Goal: Task Accomplishment & Management: Manage account settings

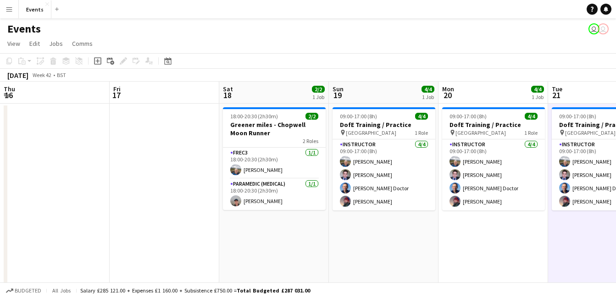
scroll to position [0, 252]
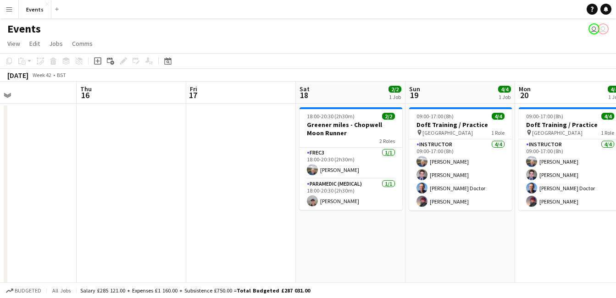
drag, startPoint x: 181, startPoint y: 96, endPoint x: 469, endPoint y: 118, distance: 289.2
click at [469, 118] on app-calendar-viewport "Mon 13 Tue 14 Wed 15 Thu 16 Fri 17 Sat 18 2/2 1 Job Sun 19 4/4 1 Job Mon 20 4/4…" at bounding box center [308, 275] width 616 height 386
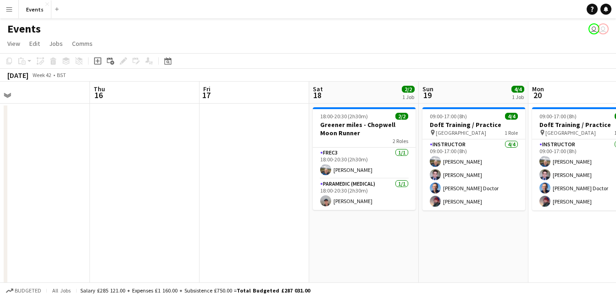
click at [171, 58] on icon "Date picker" at bounding box center [167, 60] width 7 height 7
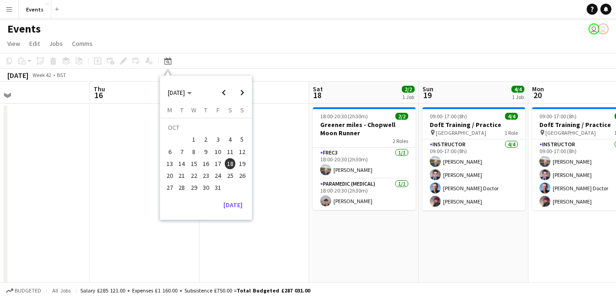
click at [221, 93] on span "Previous month" at bounding box center [224, 92] width 18 height 18
click at [230, 138] on span "6" at bounding box center [230, 139] width 11 height 11
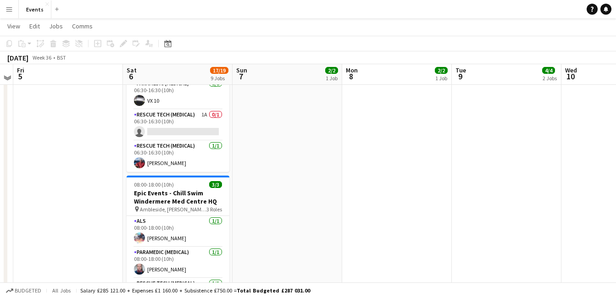
scroll to position [476, 0]
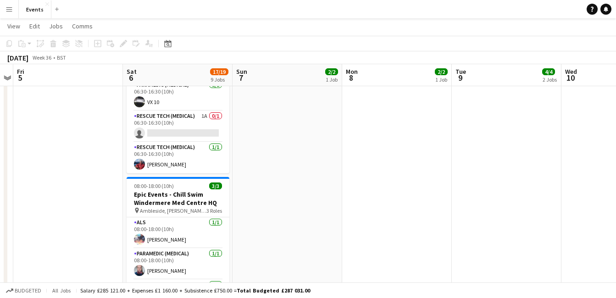
click at [170, 139] on app-card-role "Rescue Tech (Medical) 1A 0/1 06:30-16:30 (10h) single-neutral-actions" at bounding box center [178, 126] width 103 height 31
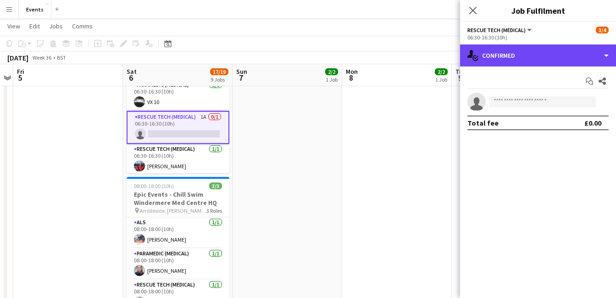
click at [552, 57] on div "single-neutral-actions-check-2 Confirmed" at bounding box center [538, 55] width 156 height 22
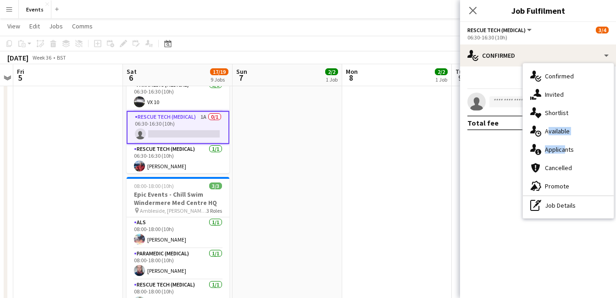
drag, startPoint x: 562, startPoint y: 124, endPoint x: 561, endPoint y: 150, distance: 25.7
click at [561, 150] on div "single-neutral-actions-check-2 Confirmed single-neutral-actions-share-1 Invited…" at bounding box center [568, 140] width 91 height 155
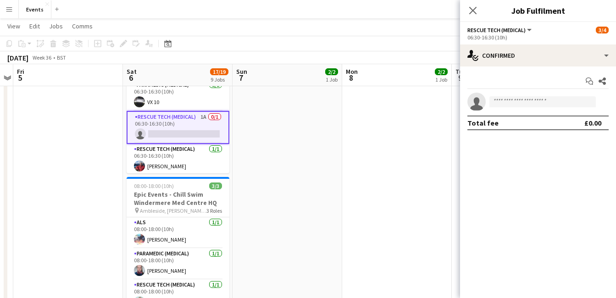
click at [561, 150] on mat-expansion-panel "check Confirmed Start chat Share single-neutral-actions Total fee £0.00" at bounding box center [538, 182] width 156 height 232
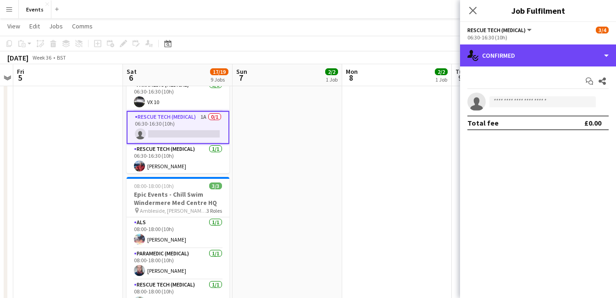
click at [537, 49] on div "single-neutral-actions-check-2 Confirmed" at bounding box center [538, 55] width 156 height 22
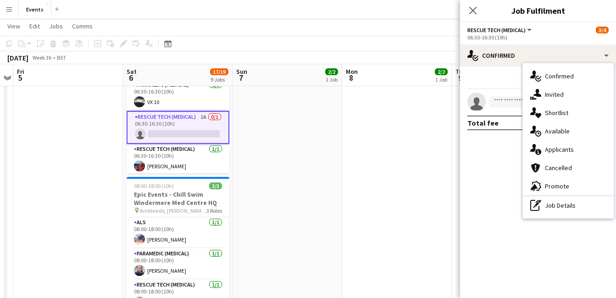
click at [559, 151] on div "single-neutral-actions-information Applicants" at bounding box center [568, 149] width 91 height 18
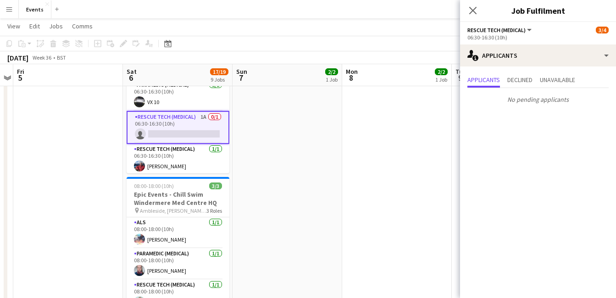
click at [292, 198] on app-date-cell "09:00-16:00 (7h) 2/2 DVO - Chinley Churn Orienteering pin [PERSON_NAME] 2 Roles…" at bounding box center [287, 103] width 110 height 953
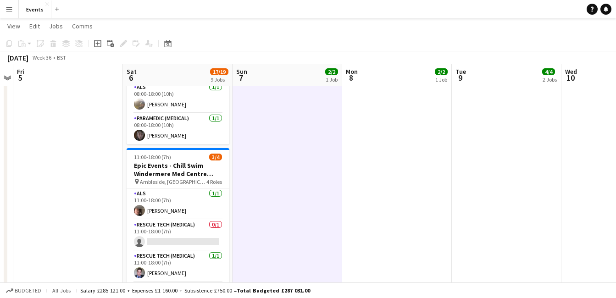
scroll to position [29, 0]
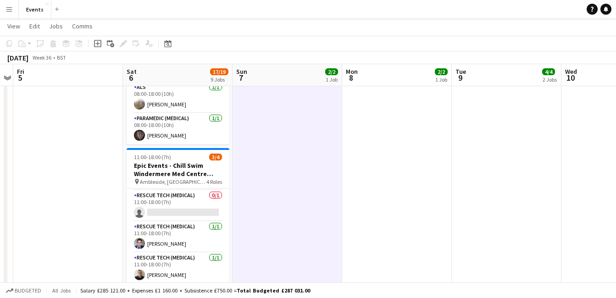
click at [183, 204] on app-card-role "Rescue Tech (Medical) 0/1 11:00-18:00 (7h) single-neutral-actions" at bounding box center [178, 205] width 103 height 31
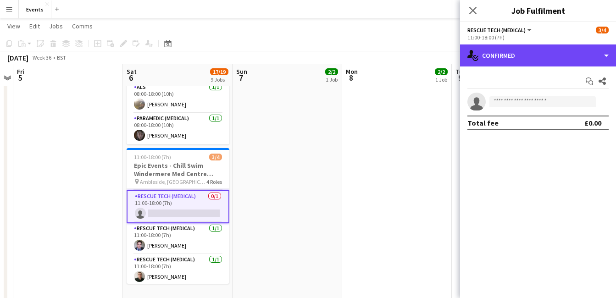
click at [511, 57] on div "single-neutral-actions-check-2 Confirmed" at bounding box center [538, 55] width 156 height 22
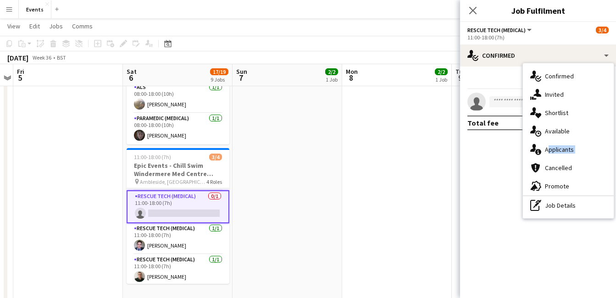
drag, startPoint x: 577, startPoint y: 159, endPoint x: 575, endPoint y: 151, distance: 8.0
click at [575, 151] on div "single-neutral-actions-check-2 Confirmed single-neutral-actions-share-1 Invited…" at bounding box center [568, 140] width 91 height 155
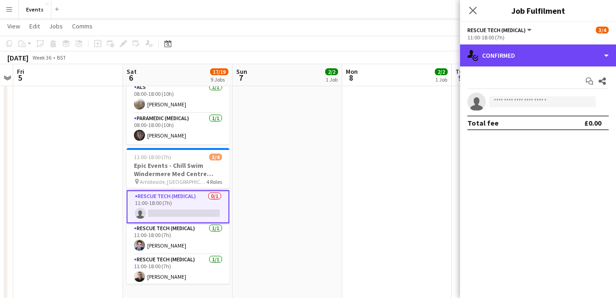
click at [532, 55] on div "single-neutral-actions-check-2 Confirmed" at bounding box center [538, 55] width 156 height 22
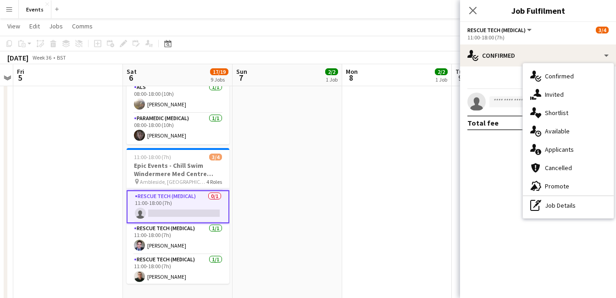
click at [568, 153] on div "single-neutral-actions-information Applicants" at bounding box center [568, 149] width 91 height 18
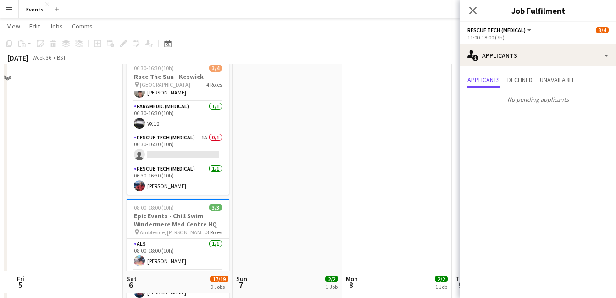
scroll to position [773, 0]
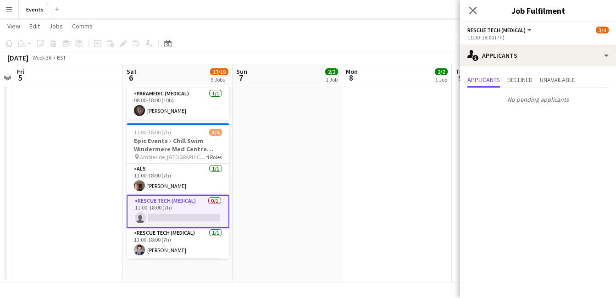
click at [472, 15] on app-icon "Close pop-in" at bounding box center [472, 10] width 11 height 11
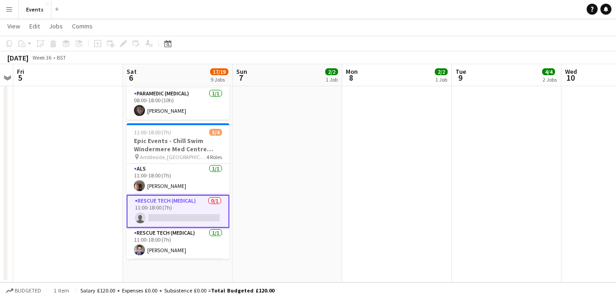
click at [162, 210] on app-card-role "Rescue Tech (Medical) 0/1 11:00-18:00 (7h) single-neutral-actions" at bounding box center [178, 211] width 103 height 33
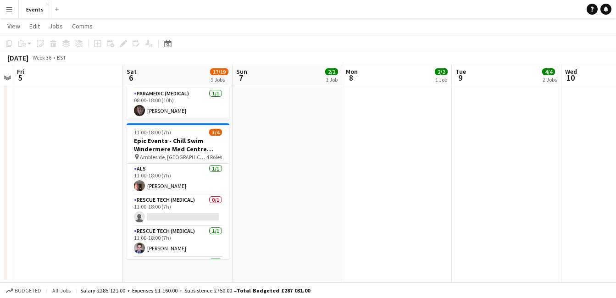
click at [162, 210] on app-card-role "Rescue Tech (Medical) 0/1 11:00-18:00 (7h) single-neutral-actions" at bounding box center [178, 210] width 103 height 31
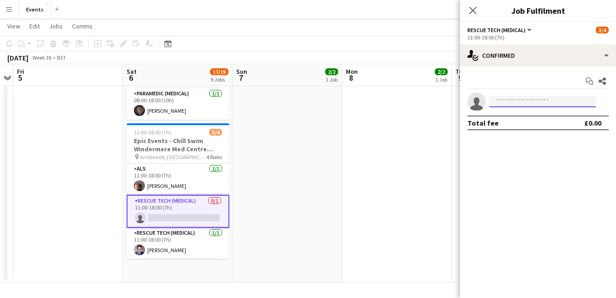
click at [517, 103] on input at bounding box center [542, 101] width 106 height 11
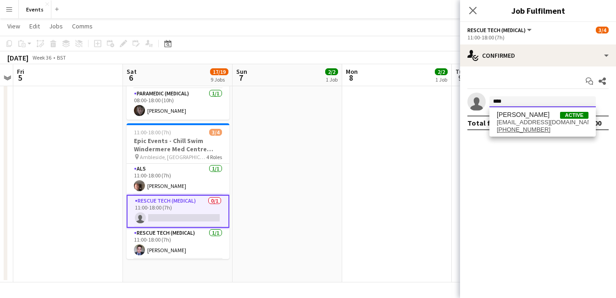
type input "****"
click at [549, 128] on span "[PHONE_NUMBER]" at bounding box center [542, 129] width 92 height 7
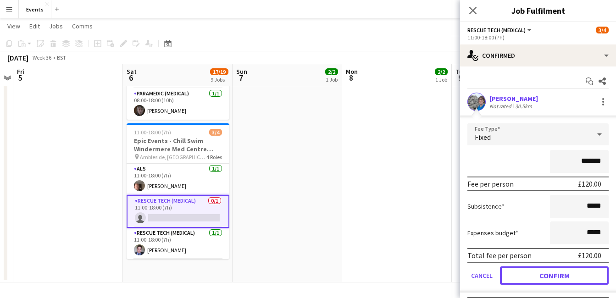
click at [564, 276] on button "Confirm" at bounding box center [554, 275] width 109 height 18
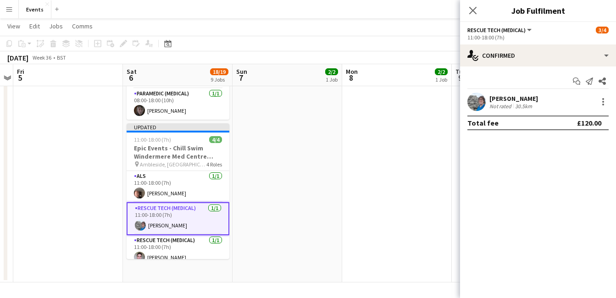
click at [473, 11] on icon at bounding box center [472, 10] width 7 height 7
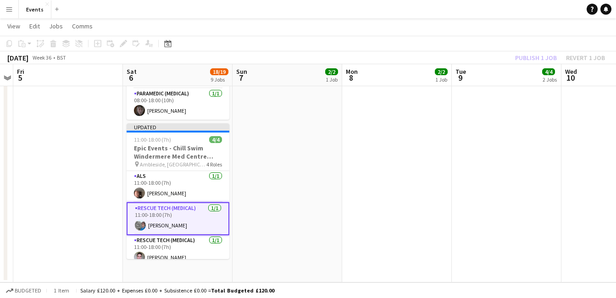
click at [167, 145] on h3 "Epic Events - Chill Swim Windermere Med Centre Finish" at bounding box center [178, 152] width 103 height 17
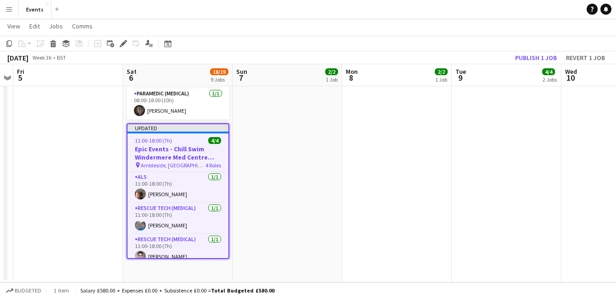
click at [121, 45] on icon "Edit" at bounding box center [123, 43] width 7 height 7
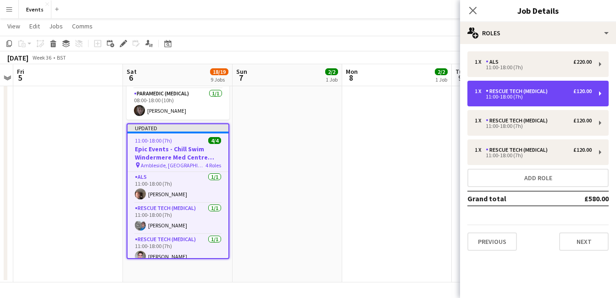
click at [595, 99] on div "1 x Rescue Tech (Medical) £120.00 11:00-18:00 (7h)" at bounding box center [537, 94] width 141 height 26
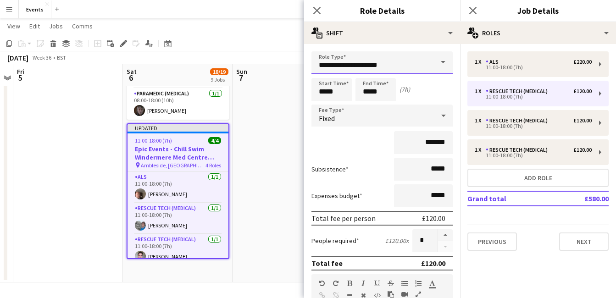
click at [373, 60] on input "**********" at bounding box center [381, 62] width 141 height 23
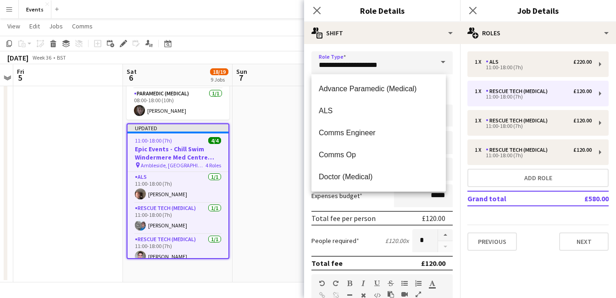
click at [361, 105] on mat-option "ALS" at bounding box center [378, 111] width 134 height 22
type input "***"
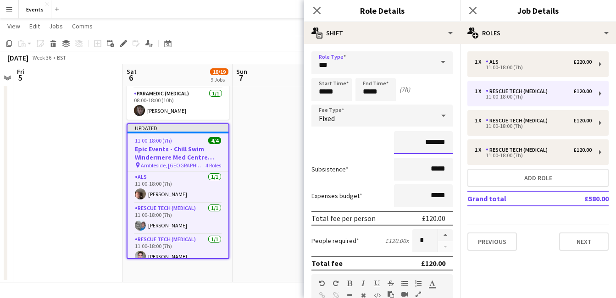
click at [424, 143] on input "*******" at bounding box center [423, 142] width 59 height 23
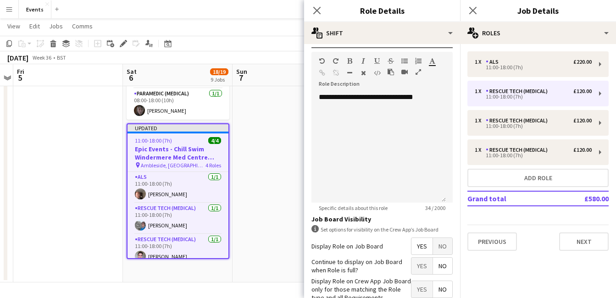
type input "*******"
click at [460, 281] on mat-expansion-panel "pencil3 General details 1 x ALS £220.00 11:00-18:00 (7h) 1 x Rescue Tech (Medic…" at bounding box center [538, 171] width 156 height 254
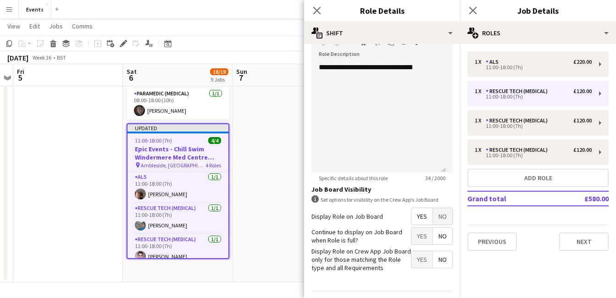
scroll to position [278, 0]
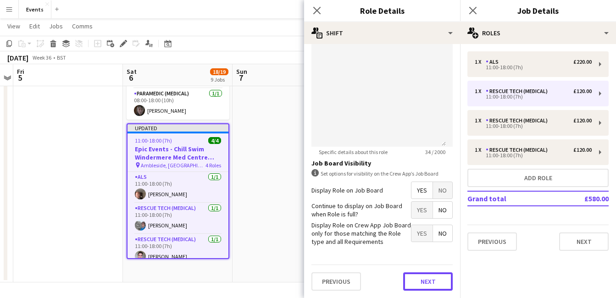
click at [425, 279] on button "Next" at bounding box center [428, 281] width 50 height 18
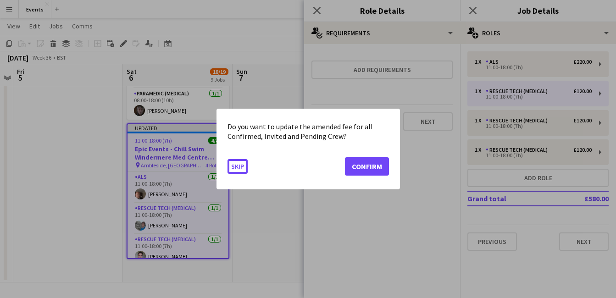
scroll to position [0, 0]
click at [377, 167] on button "Confirm" at bounding box center [367, 166] width 44 height 18
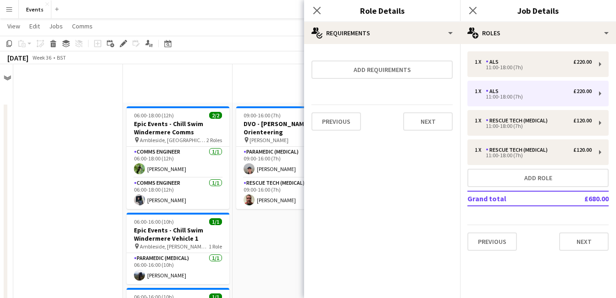
scroll to position [773, 0]
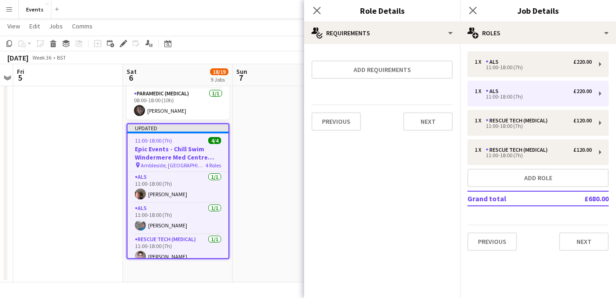
click at [316, 10] on icon at bounding box center [316, 10] width 7 height 7
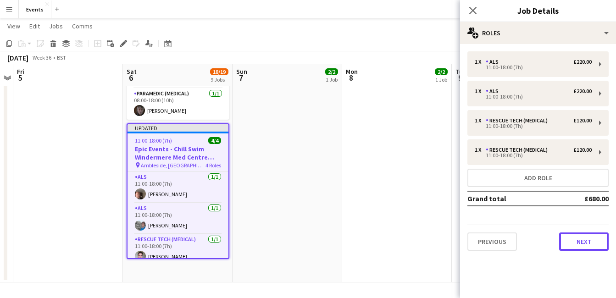
click at [593, 235] on button "Next" at bounding box center [584, 241] width 50 height 18
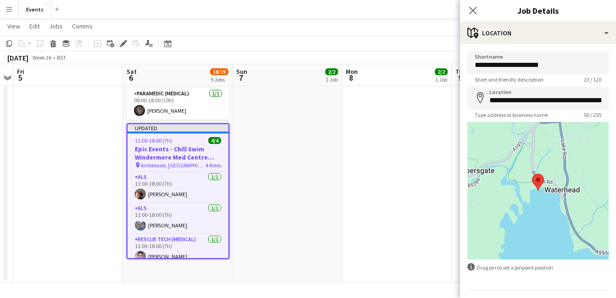
click at [472, 14] on icon "Close pop-in" at bounding box center [472, 10] width 7 height 7
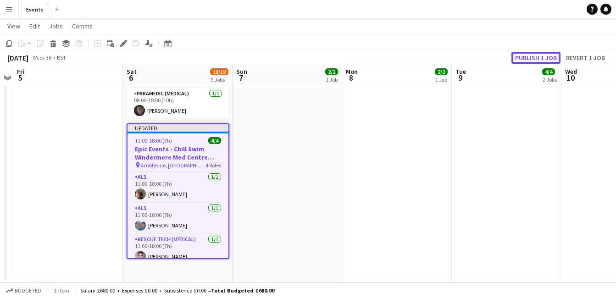
click at [536, 55] on button "Publish 1 job" at bounding box center [535, 58] width 49 height 12
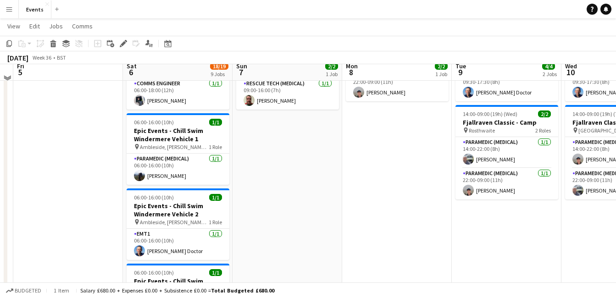
scroll to position [94, 0]
